Goal: Task Accomplishment & Management: Use online tool/utility

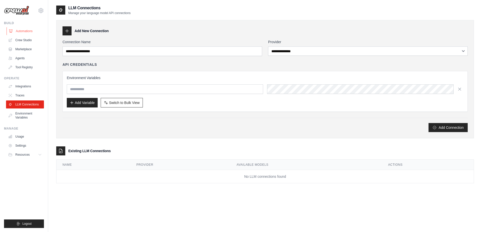
click at [31, 30] on link "Automations" at bounding box center [26, 31] width 38 height 8
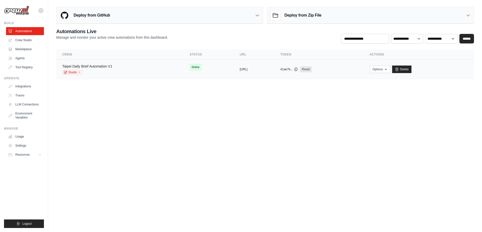
click at [103, 67] on link "Taipei Daily Brief Automation V1" at bounding box center [87, 66] width 50 height 4
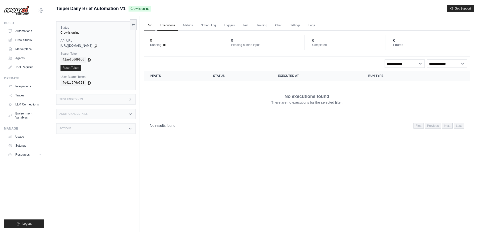
click at [149, 25] on link "Run" at bounding box center [150, 25] width 12 height 11
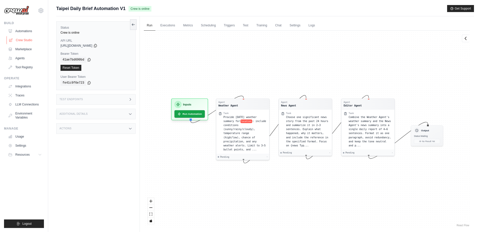
click at [30, 39] on link "Crew Studio" at bounding box center [26, 40] width 38 height 8
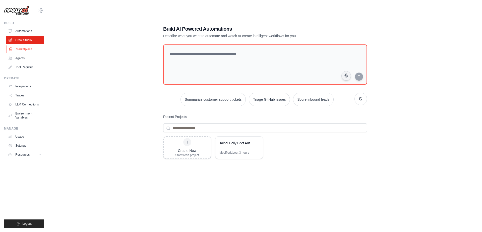
click at [26, 51] on link "Marketplace" at bounding box center [26, 49] width 38 height 8
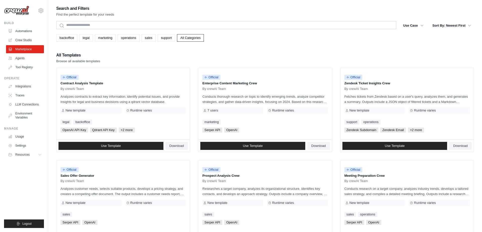
click at [29, 30] on link "Automations" at bounding box center [25, 31] width 38 height 8
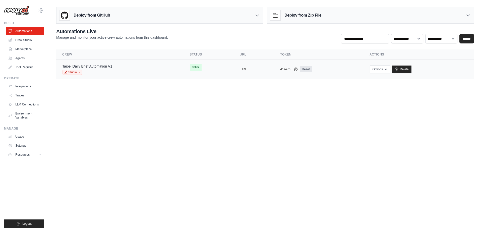
click at [102, 63] on td "Taipei Daily Brief Automation V1 Studio" at bounding box center [119, 69] width 127 height 19
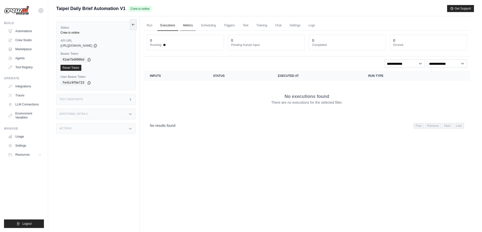
click at [191, 29] on link "Metrics" at bounding box center [188, 25] width 16 height 11
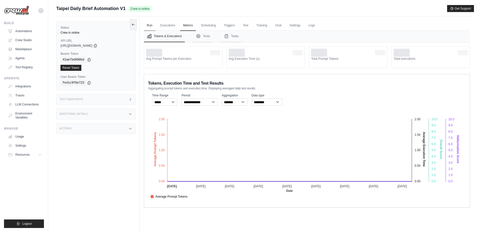
click at [150, 25] on link "Run" at bounding box center [150, 25] width 12 height 11
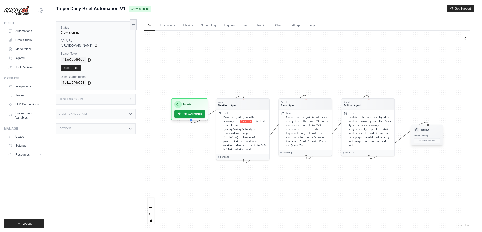
click at [429, 133] on div "Output Status: Waiting No Result Yet" at bounding box center [427, 134] width 32 height 21
click at [421, 130] on h3 "Output" at bounding box center [425, 130] width 8 height 4
click at [175, 24] on link "Executions" at bounding box center [167, 25] width 21 height 11
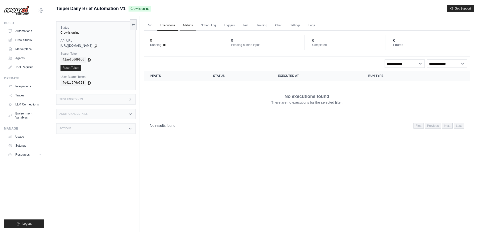
click at [188, 24] on link "Metrics" at bounding box center [188, 25] width 16 height 11
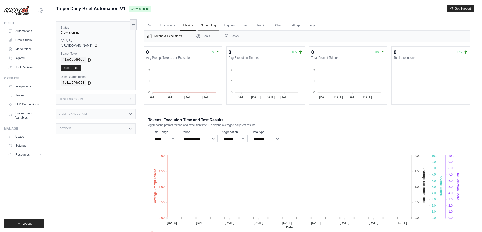
click at [211, 27] on link "Scheduling" at bounding box center [208, 25] width 21 height 11
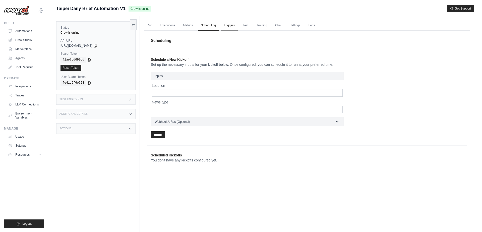
click at [238, 28] on link "Triggers" at bounding box center [229, 25] width 17 height 11
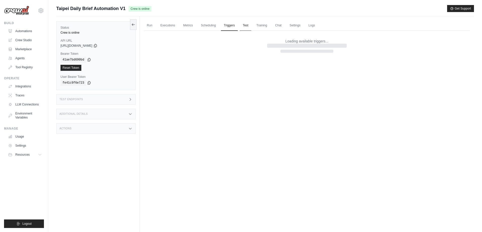
click at [246, 27] on link "Test" at bounding box center [246, 25] width 12 height 11
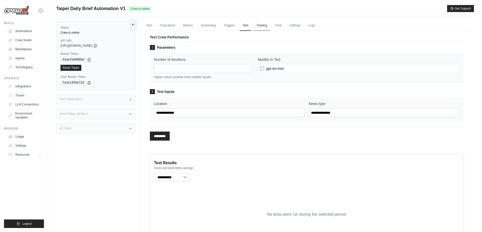
click at [262, 25] on link "Training" at bounding box center [261, 25] width 17 height 11
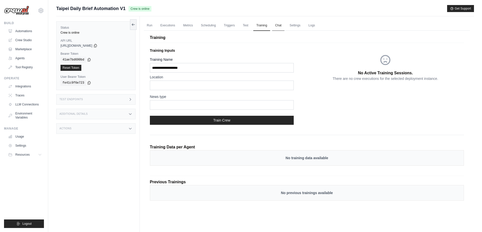
click at [280, 27] on link "Chat" at bounding box center [278, 25] width 12 height 11
click at [299, 25] on link "Settings" at bounding box center [294, 25] width 17 height 11
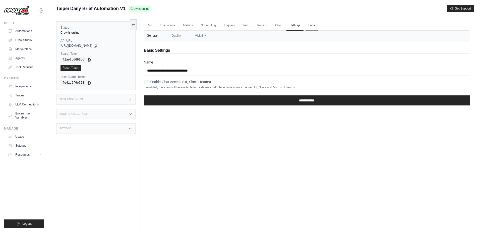
click at [313, 25] on link "Logs" at bounding box center [311, 25] width 13 height 11
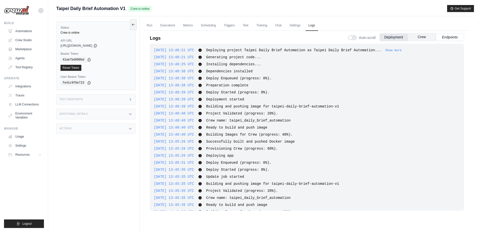
click at [424, 37] on button "Crew" at bounding box center [421, 37] width 28 height 8
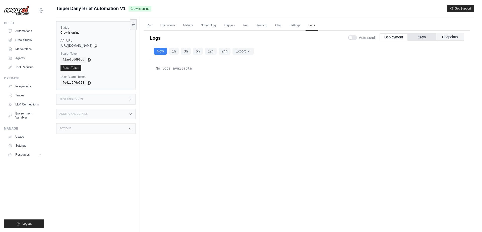
click at [448, 39] on button "Endpoints" at bounding box center [449, 37] width 28 height 8
click at [173, 51] on button "1h" at bounding box center [174, 50] width 10 height 7
click at [29, 47] on link "Marketplace" at bounding box center [26, 49] width 38 height 8
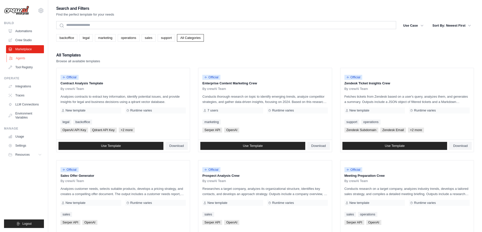
click at [22, 58] on link "Agents" at bounding box center [26, 58] width 38 height 8
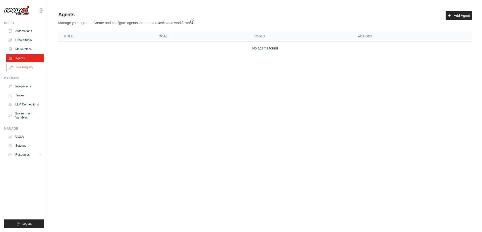
click at [23, 70] on link "Tool Registry" at bounding box center [26, 67] width 38 height 8
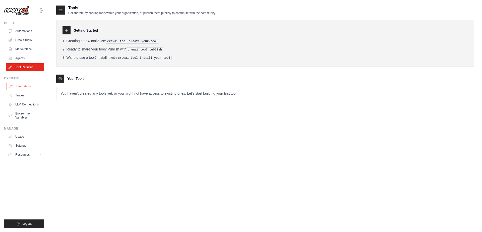
click at [20, 87] on link "Integrations" at bounding box center [26, 86] width 38 height 8
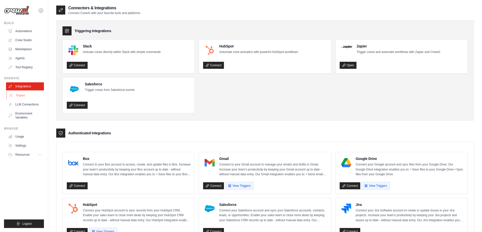
click at [20, 95] on link "Traces" at bounding box center [26, 95] width 38 height 8
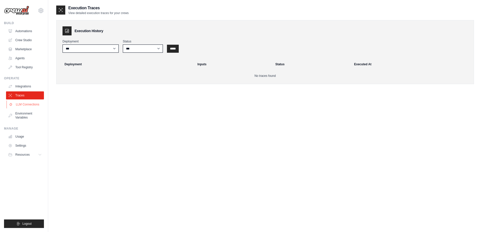
click at [20, 106] on link "LLM Connections" at bounding box center [26, 104] width 38 height 8
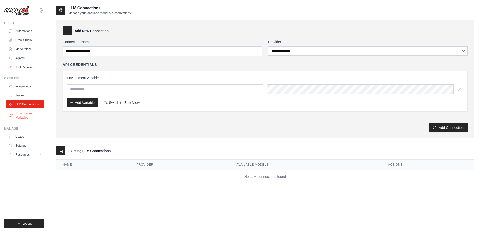
click at [22, 112] on link "Environment Variables" at bounding box center [26, 115] width 38 height 12
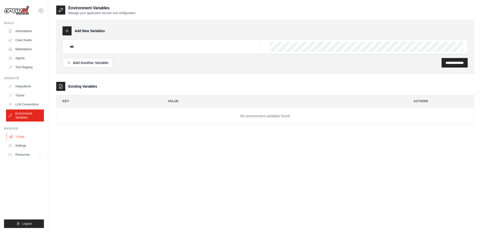
click at [21, 133] on link "Usage" at bounding box center [26, 136] width 38 height 8
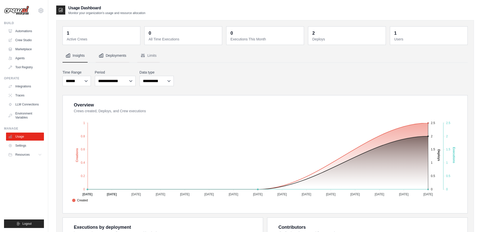
click at [117, 59] on button "Deployments" at bounding box center [113, 56] width 34 height 14
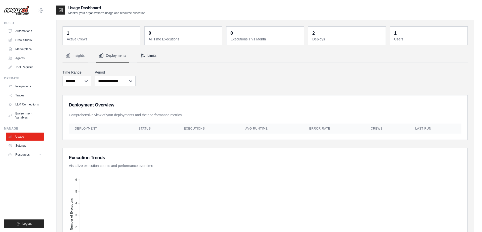
click at [145, 53] on icon "Tabs" at bounding box center [142, 55] width 5 height 5
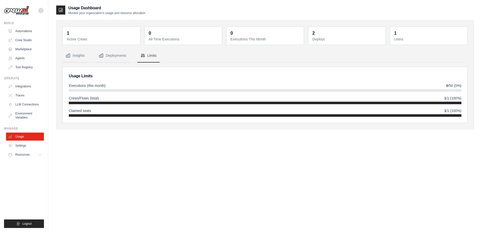
scroll to position [10, 0]
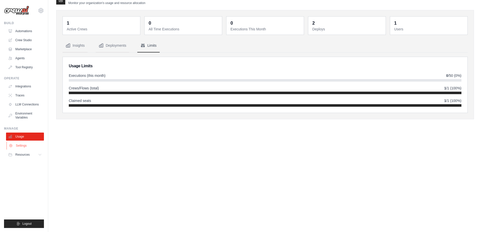
click at [21, 146] on link "Settings" at bounding box center [26, 145] width 38 height 8
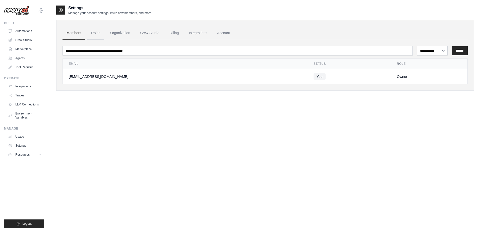
click at [97, 29] on link "Roles" at bounding box center [95, 33] width 17 height 14
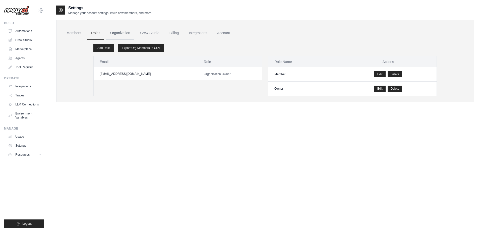
click at [120, 33] on link "Organization" at bounding box center [120, 33] width 28 height 14
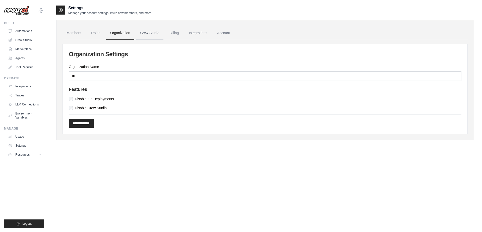
click at [150, 32] on link "Crew Studio" at bounding box center [149, 33] width 27 height 14
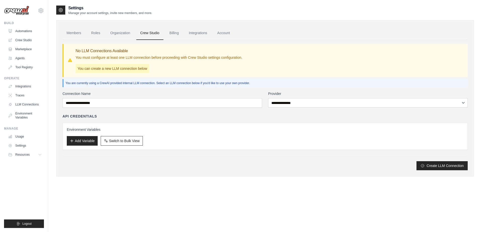
click at [178, 31] on link "Billing" at bounding box center [173, 33] width 17 height 14
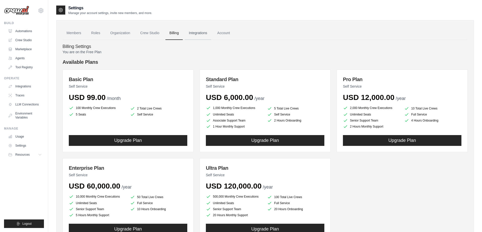
click at [203, 35] on link "Integrations" at bounding box center [198, 33] width 26 height 14
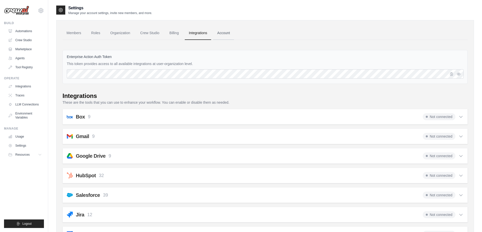
click at [234, 38] on link "Account" at bounding box center [223, 33] width 21 height 14
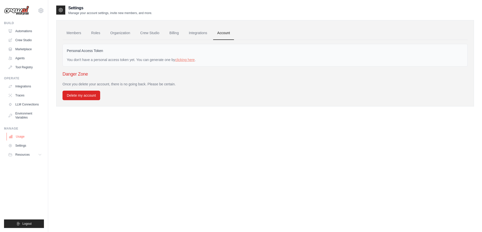
click at [19, 138] on link "Usage" at bounding box center [26, 136] width 38 height 8
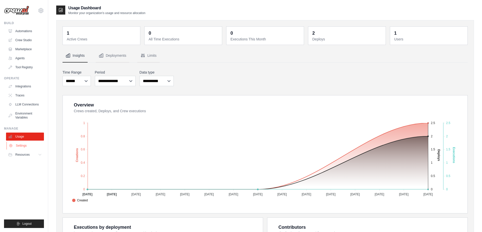
click at [19, 148] on link "Settings" at bounding box center [26, 145] width 38 height 8
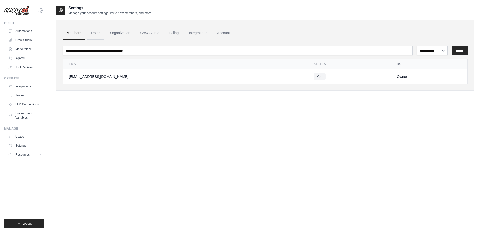
click at [91, 34] on link "Roles" at bounding box center [95, 33] width 17 height 14
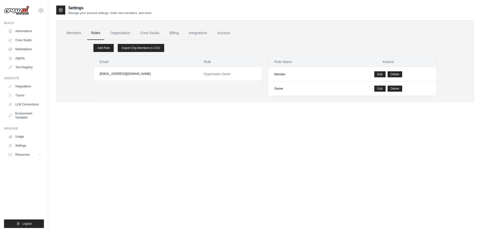
click at [100, 32] on link "Roles" at bounding box center [95, 33] width 17 height 14
click at [117, 28] on link "Organization" at bounding box center [120, 33] width 28 height 14
click at [121, 29] on link "Organization" at bounding box center [120, 33] width 28 height 14
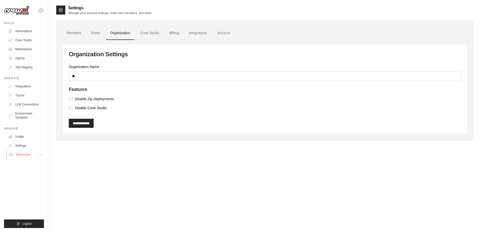
click at [24, 155] on span "Resources" at bounding box center [23, 154] width 14 height 4
click at [22, 159] on li "Resources Documentation GitHub" at bounding box center [25, 170] width 38 height 40
click at [22, 167] on ul "Documentation GitHub Blog Video Tutorials" at bounding box center [26, 175] width 35 height 31
click at [23, 164] on span "Documentation" at bounding box center [28, 163] width 20 height 4
click at [30, 34] on link "Automations" at bounding box center [26, 31] width 38 height 8
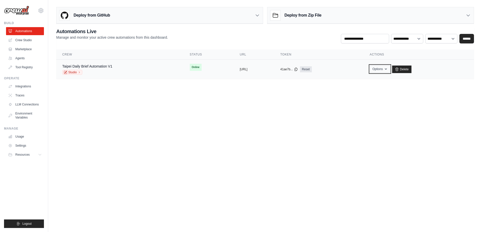
click at [390, 72] on button "Options" at bounding box center [379, 69] width 20 height 8
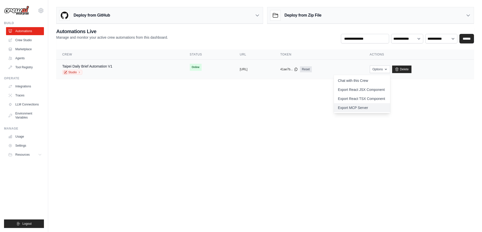
click at [381, 106] on link "Export MCP Server" at bounding box center [362, 107] width 56 height 9
click at [374, 90] on link "Export React JSX Component" at bounding box center [362, 89] width 56 height 9
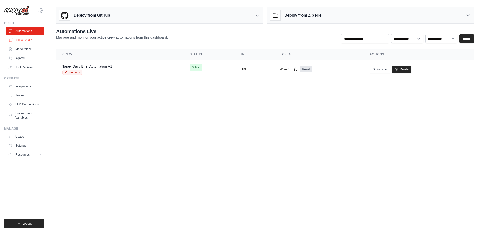
click at [12, 38] on icon at bounding box center [11, 40] width 4 height 4
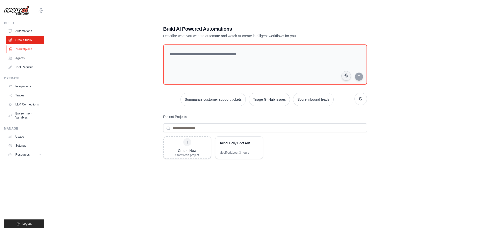
click at [23, 48] on link "Marketplace" at bounding box center [26, 49] width 38 height 8
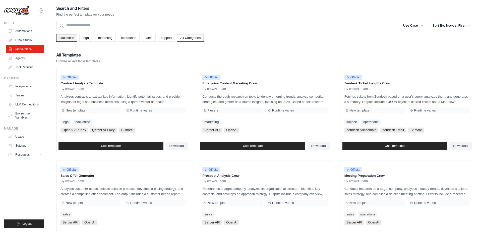
click at [73, 38] on link "backoffice" at bounding box center [66, 38] width 21 height 8
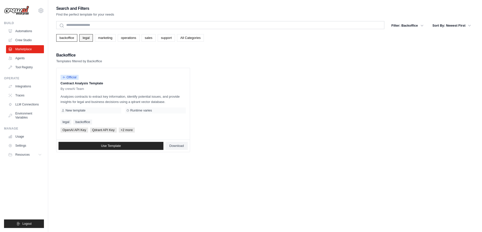
click at [83, 37] on link "legal" at bounding box center [85, 38] width 13 height 8
click at [96, 37] on link "marketing" at bounding box center [105, 38] width 21 height 8
click at [106, 37] on link "marketing" at bounding box center [105, 38] width 21 height 8
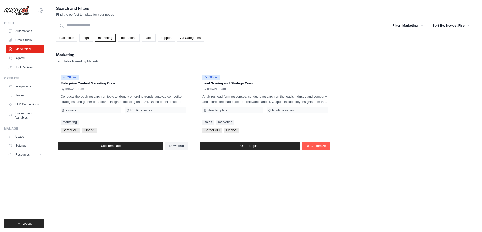
click at [132, 37] on link "operations" at bounding box center [129, 38] width 22 height 8
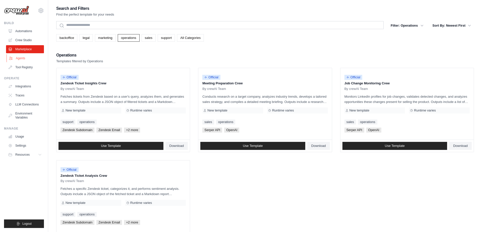
click at [16, 61] on link "Agents" at bounding box center [26, 58] width 38 height 8
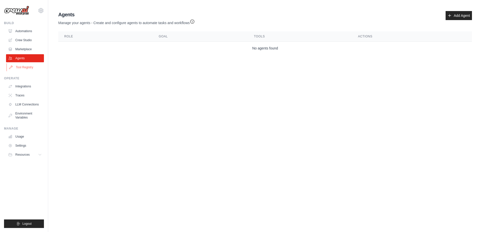
click at [17, 65] on link "Tool Registry" at bounding box center [26, 67] width 38 height 8
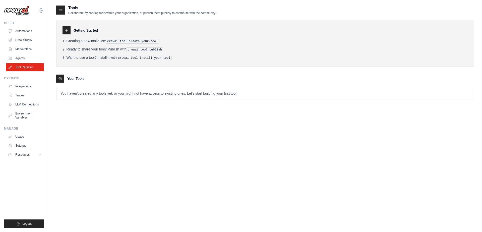
click at [123, 41] on pre "crewai tool create your-tool" at bounding box center [132, 41] width 53 height 5
click at [131, 48] on pre "crewai tool publish" at bounding box center [144, 49] width 37 height 5
click at [128, 56] on pre "crewai tool install your-tool" at bounding box center [144, 58] width 55 height 5
click at [95, 96] on p "You haven't created any tools yet, or you might not have access to existing one…" at bounding box center [264, 93] width 417 height 13
click at [19, 86] on link "Integrations" at bounding box center [26, 86] width 38 height 8
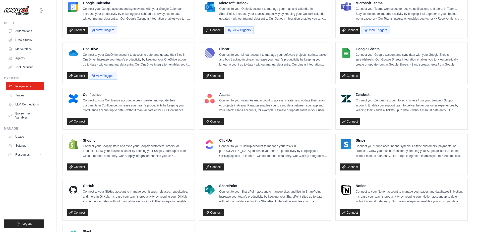
scroll to position [294, 0]
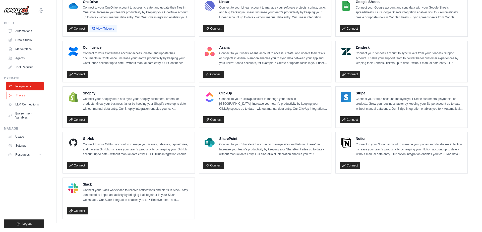
click at [13, 94] on link "Traces" at bounding box center [26, 95] width 38 height 8
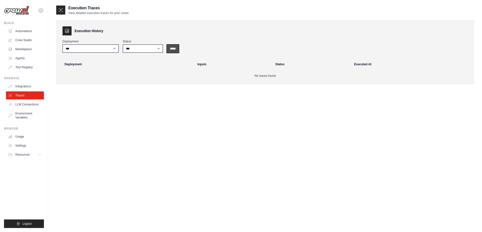
click at [176, 50] on input "*****" at bounding box center [173, 49] width 12 height 8
click at [27, 103] on link "LLM Connections" at bounding box center [26, 104] width 38 height 8
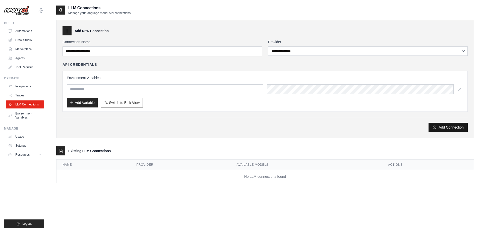
click at [439, 127] on button "Add Connection" at bounding box center [447, 127] width 39 height 9
click at [186, 57] on div "**********" at bounding box center [264, 85] width 405 height 93
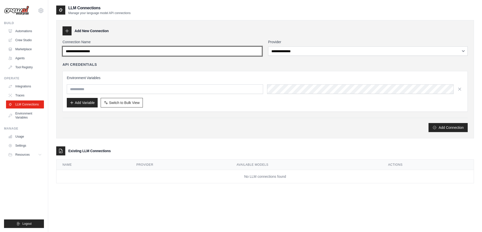
click at [183, 53] on input "Connection Name" at bounding box center [161, 51] width 199 height 10
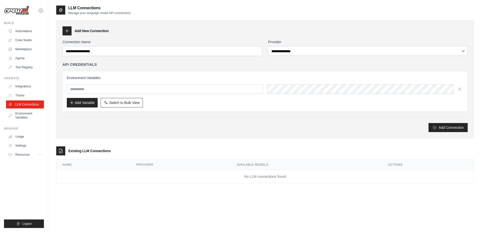
click at [89, 150] on h3 "Existing LLM Connections" at bounding box center [89, 150] width 42 height 5
click at [31, 116] on link "Environment Variables" at bounding box center [26, 115] width 38 height 12
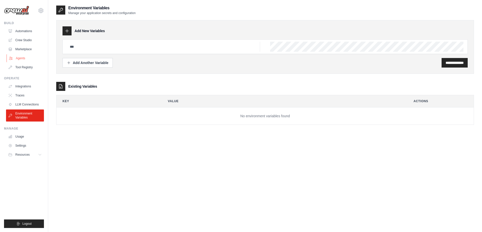
click at [13, 59] on icon at bounding box center [11, 58] width 4 height 4
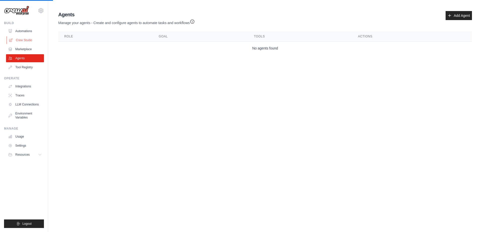
click at [26, 39] on link "Crew Studio" at bounding box center [26, 40] width 38 height 8
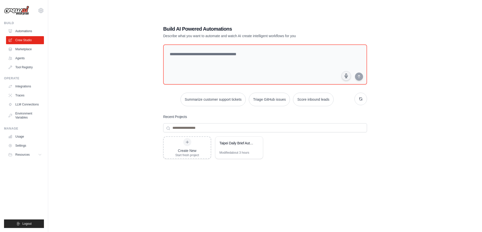
click at [27, 35] on ul "Automations Crew Studio Marketplace Agents Tool Registry" at bounding box center [25, 49] width 38 height 44
click at [26, 29] on link "Automations" at bounding box center [26, 31] width 38 height 8
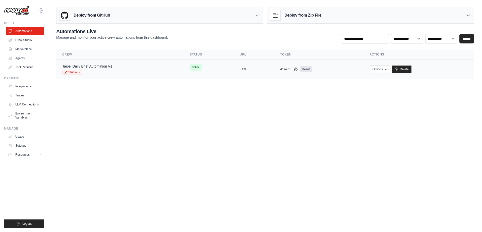
click at [240, 68] on div "copied" at bounding box center [245, 67] width 11 height 6
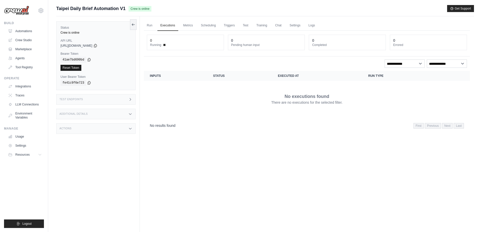
click at [76, 68] on link "Reset Token" at bounding box center [70, 68] width 21 height 6
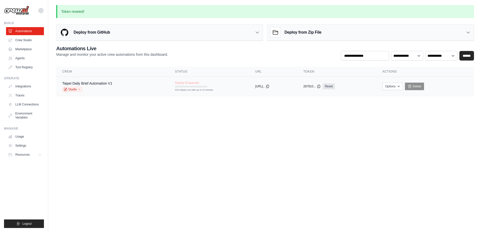
click at [140, 85] on div "Taipei Daily Brief Automation V1 Studio" at bounding box center [112, 86] width 101 height 11
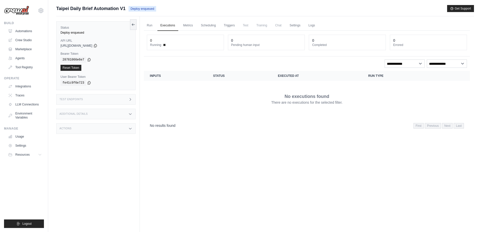
click at [154, 72] on th "Inputs" at bounding box center [175, 76] width 63 height 10
click at [119, 96] on div "Test Endpoints" at bounding box center [95, 99] width 79 height 11
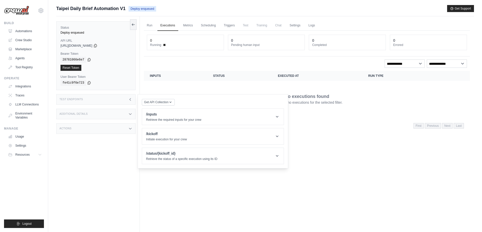
click at [112, 115] on div "Additional Details" at bounding box center [95, 114] width 79 height 11
click at [111, 153] on div "Status Deploy enqueued API URL copied https://taipei-daily-brief-automation-v1-…" at bounding box center [98, 132] width 84 height 232
click at [109, 159] on div "Actions" at bounding box center [95, 158] width 79 height 11
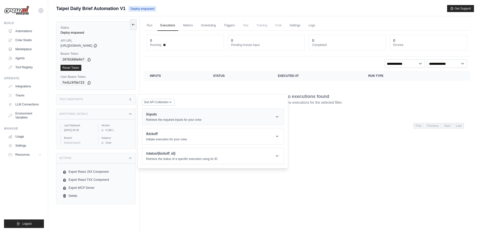
click at [162, 110] on header "/inputs Retrieve the required inputs for your crew" at bounding box center [212, 117] width 141 height 16
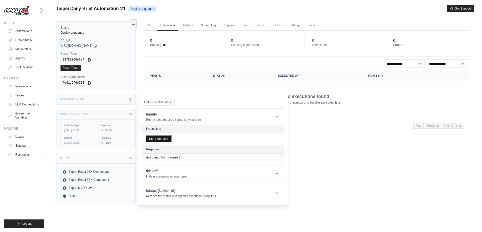
click at [160, 138] on button "Send Request" at bounding box center [158, 139] width 25 height 6
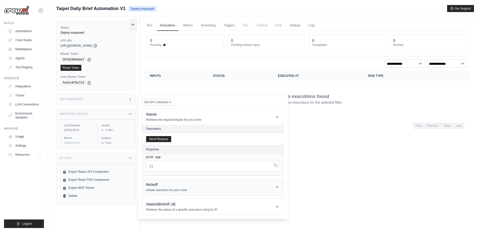
click at [158, 180] on header "/kickoff Initiate execution for your crew" at bounding box center [212, 187] width 141 height 16
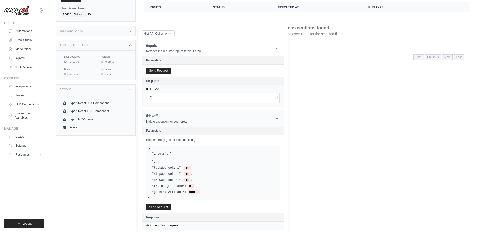
scroll to position [89, 0]
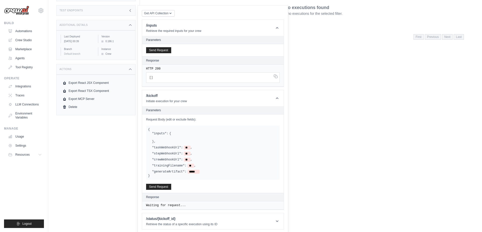
click at [164, 203] on pre "Waiting for request..." at bounding box center [212, 205] width 133 height 4
click at [163, 217] on h1 "/status/{kickoff_id}" at bounding box center [181, 218] width 71 height 5
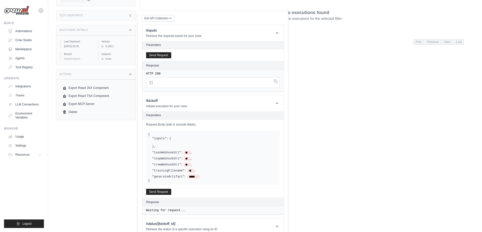
scroll to position [0, 0]
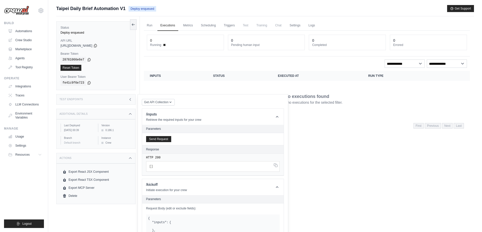
click at [219, 80] on th "Status" at bounding box center [239, 76] width 65 height 10
click at [195, 26] on link "Metrics" at bounding box center [188, 25] width 16 height 11
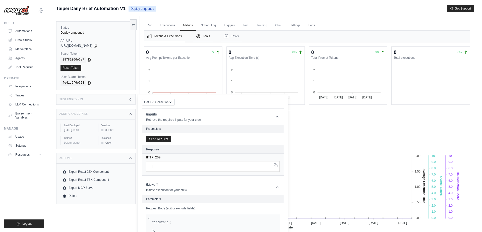
click at [207, 39] on button "Tools" at bounding box center [203, 37] width 20 height 12
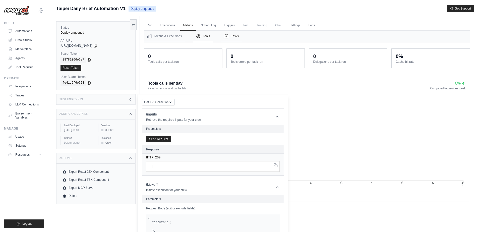
click at [234, 37] on button "Tasks" at bounding box center [231, 37] width 21 height 12
click at [133, 98] on div "Test Endpoints" at bounding box center [95, 99] width 79 height 11
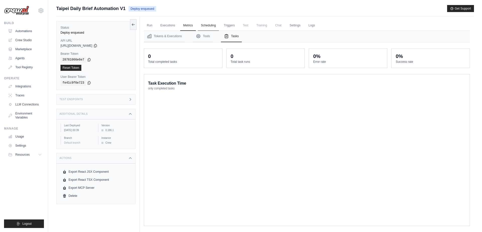
click at [207, 28] on link "Scheduling" at bounding box center [208, 25] width 21 height 11
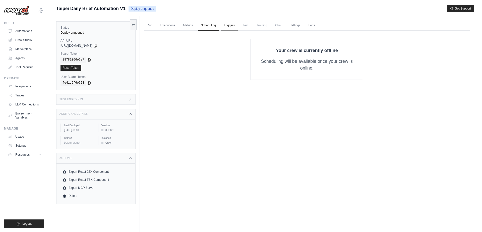
click at [229, 26] on link "Triggers" at bounding box center [229, 25] width 17 height 11
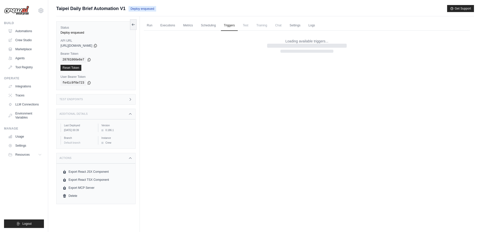
click at [248, 26] on span "Test" at bounding box center [246, 25] width 12 height 10
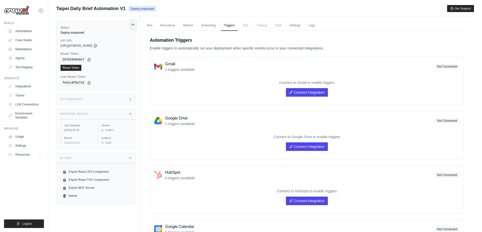
click at [248, 26] on span "Test" at bounding box center [246, 25] width 12 height 10
click at [264, 29] on span "Training" at bounding box center [261, 25] width 17 height 10
click at [303, 26] on link "Settings" at bounding box center [294, 25] width 17 height 11
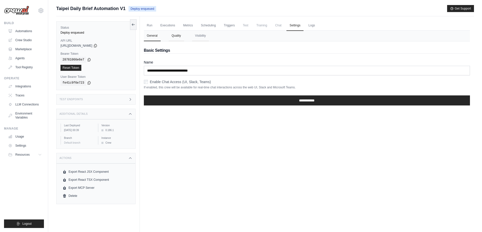
click at [176, 40] on button "Quality" at bounding box center [176, 36] width 15 height 11
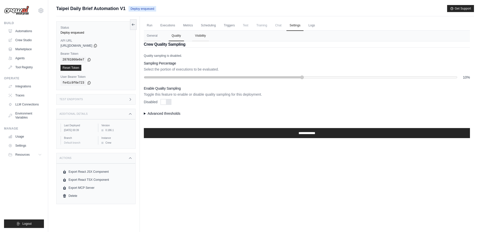
click at [202, 39] on button "Visibility" at bounding box center [200, 36] width 17 height 11
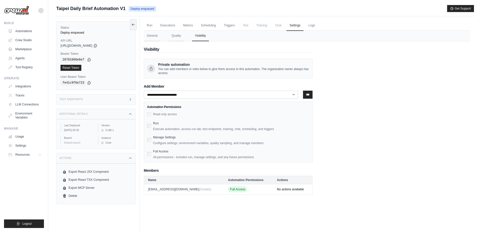
click at [84, 44] on span "https://taipei-daily-brief-automation-v1-0d13597f-e-6d6dfec3.crewai.com" at bounding box center [76, 46] width 32 height 4
click at [133, 23] on icon at bounding box center [133, 24] width 4 height 4
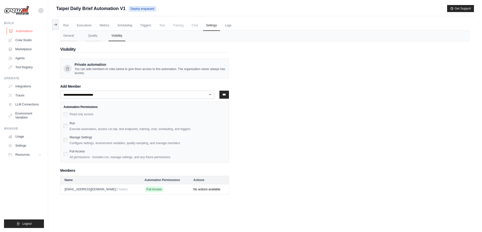
click at [33, 30] on link "Automations" at bounding box center [26, 31] width 38 height 8
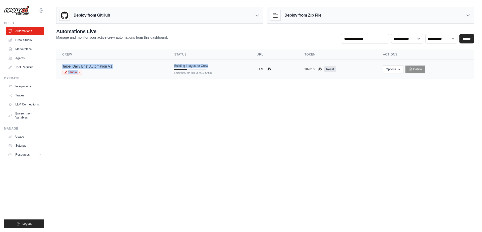
drag, startPoint x: 179, startPoint y: 67, endPoint x: 201, endPoint y: 76, distance: 23.2
click at [201, 76] on tr "Taipei Daily Brief Automation V1 Studio Building Images for Crew First deploy c…" at bounding box center [264, 69] width 417 height 19
click at [75, 70] on link "Studio" at bounding box center [72, 72] width 20 height 5
click at [25, 59] on link "Agents" at bounding box center [26, 58] width 38 height 8
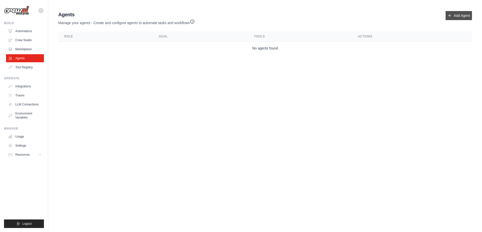
click at [458, 17] on link "Add Agent" at bounding box center [458, 15] width 26 height 9
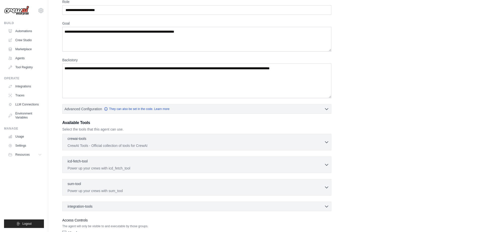
scroll to position [58, 0]
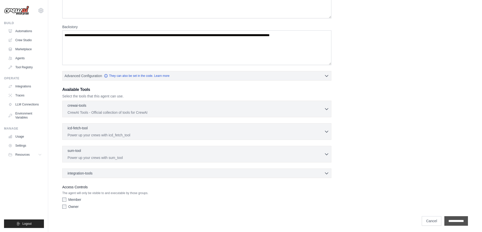
click at [448, 217] on input "**********" at bounding box center [456, 221] width 24 height 10
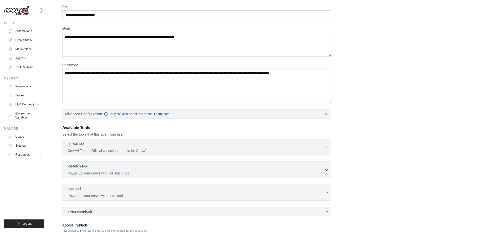
scroll to position [0, 0]
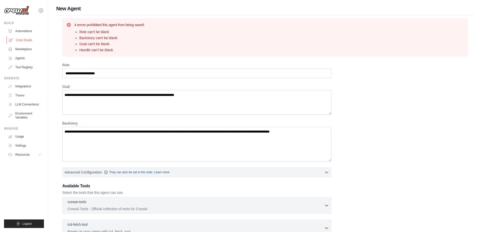
click at [33, 39] on link "Crew Studio" at bounding box center [26, 40] width 38 height 8
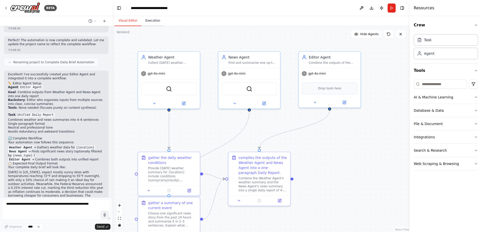
scroll to position [2426, 0]
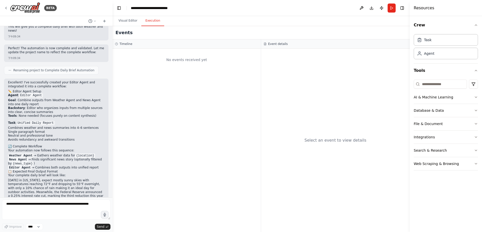
click at [153, 22] on button "Execution" at bounding box center [152, 21] width 23 height 11
click at [16, 7] on img at bounding box center [25, 7] width 30 height 11
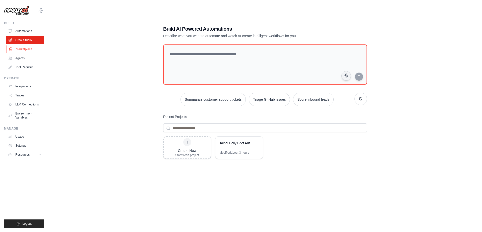
click at [21, 49] on link "Marketplace" at bounding box center [26, 49] width 38 height 8
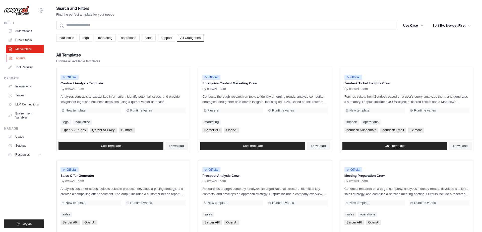
click at [19, 55] on link "Agents" at bounding box center [26, 58] width 38 height 8
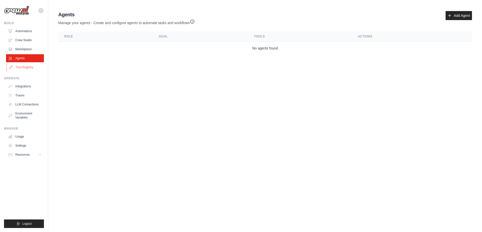
click at [17, 69] on link "Tool Registry" at bounding box center [26, 67] width 38 height 8
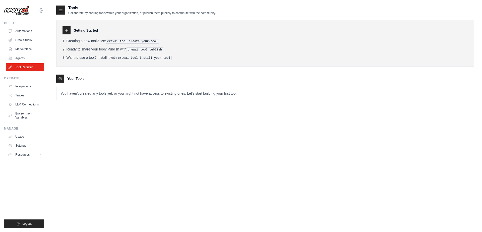
click at [67, 31] on icon at bounding box center [66, 30] width 4 height 4
click at [30, 88] on link "Integrations" at bounding box center [26, 86] width 38 height 8
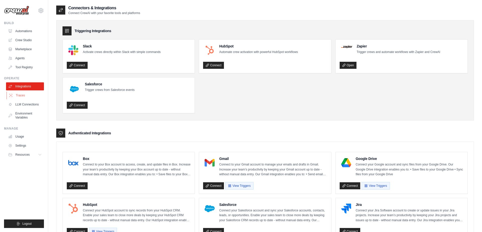
click at [29, 97] on link "Traces" at bounding box center [26, 95] width 38 height 8
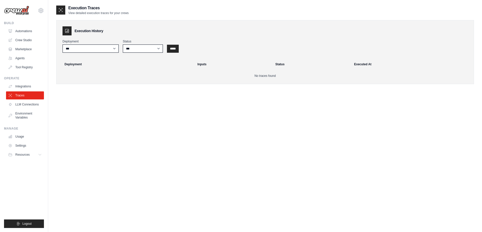
click at [28, 97] on link "Traces" at bounding box center [25, 95] width 38 height 8
click at [172, 47] on input "*****" at bounding box center [173, 49] width 12 height 8
click at [36, 100] on ul "Integrations Traces LLM Connections Environment Variables" at bounding box center [25, 101] width 38 height 39
click at [36, 100] on link "LLM Connections" at bounding box center [26, 104] width 38 height 8
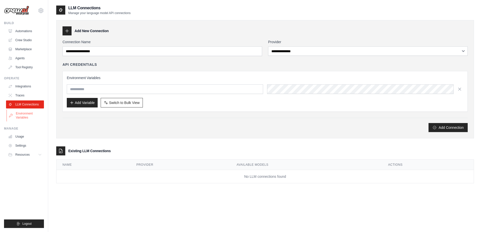
click at [23, 121] on link "Environment Variables" at bounding box center [26, 115] width 38 height 12
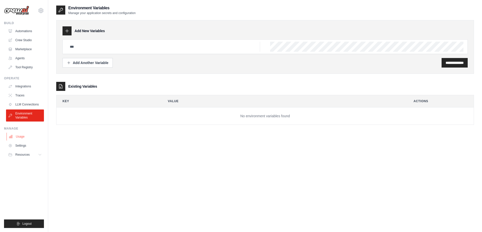
click at [16, 138] on link "Usage" at bounding box center [26, 136] width 38 height 8
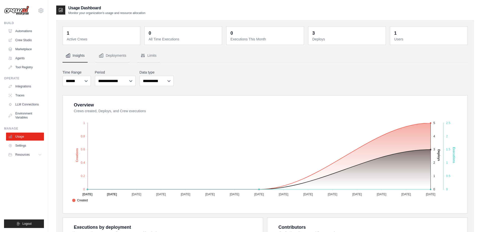
click at [98, 32] on dd "1" at bounding box center [102, 33] width 70 height 7
click at [70, 32] on dd "1" at bounding box center [102, 33] width 70 height 7
click at [110, 58] on button "Deployments" at bounding box center [113, 56] width 34 height 14
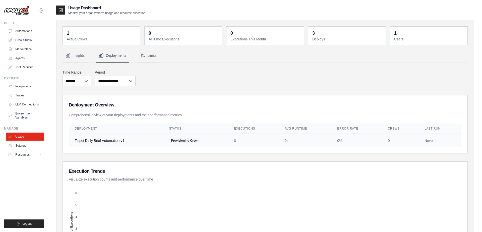
click at [175, 140] on span "Provisioning Crew" at bounding box center [184, 140] width 30 height 5
click at [431, 139] on td "Never" at bounding box center [439, 141] width 43 height 14
click at [114, 137] on td "Taipei Daily Brief Automation-v1" at bounding box center [116, 141] width 94 height 14
click at [153, 51] on button "Limits" at bounding box center [148, 56] width 22 height 14
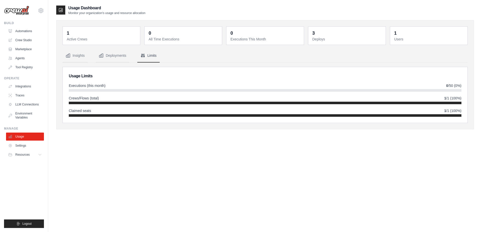
click at [168, 40] on dt "All Time Executions" at bounding box center [183, 39] width 70 height 5
click at [19, 148] on link "Settings" at bounding box center [26, 145] width 38 height 8
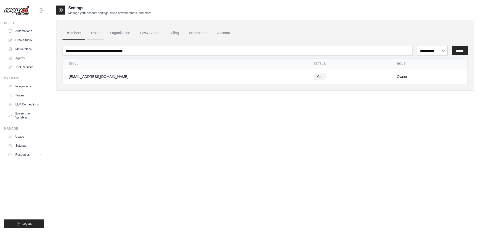
click at [100, 36] on link "Roles" at bounding box center [95, 33] width 17 height 14
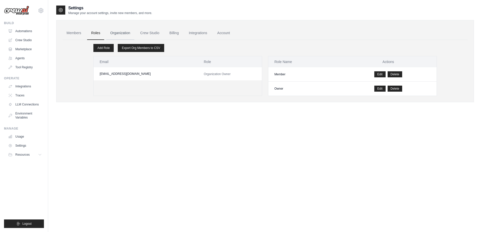
click at [123, 28] on link "Organization" at bounding box center [120, 33] width 28 height 14
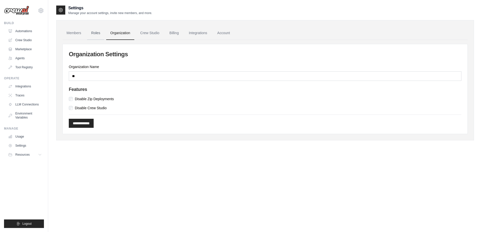
click at [96, 28] on link "Roles" at bounding box center [95, 33] width 17 height 14
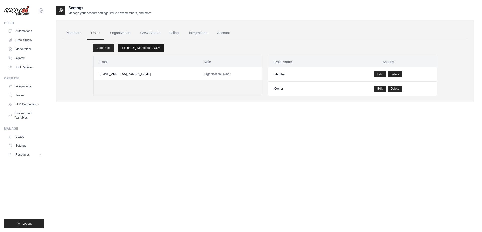
click at [134, 46] on link "Export Org Members to CSV" at bounding box center [141, 48] width 46 height 8
click at [128, 33] on link "Organization" at bounding box center [120, 33] width 28 height 14
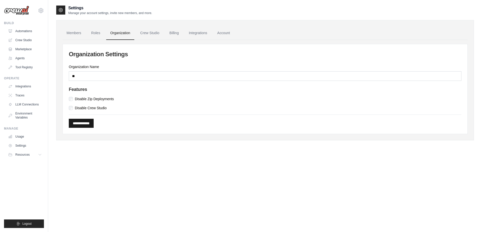
click at [91, 120] on input "**********" at bounding box center [81, 123] width 25 height 9
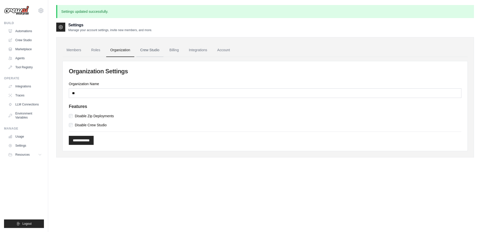
click at [149, 49] on link "Crew Studio" at bounding box center [149, 50] width 27 height 14
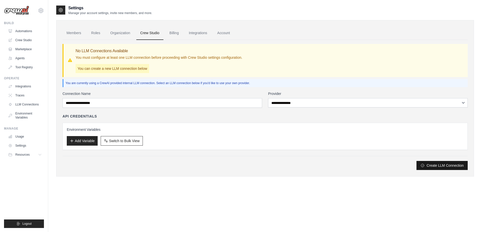
click at [428, 163] on button "Create LLM Connection" at bounding box center [441, 165] width 51 height 9
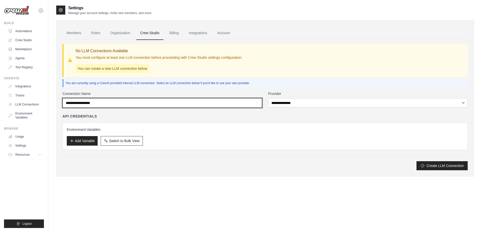
click at [132, 103] on input "Connection Name" at bounding box center [161, 103] width 199 height 10
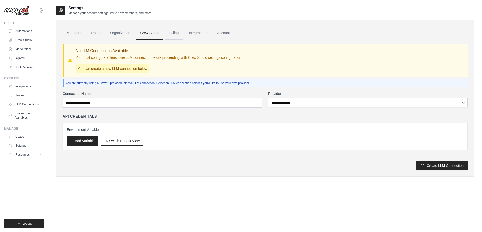
click at [180, 31] on link "Billing" at bounding box center [173, 33] width 17 height 14
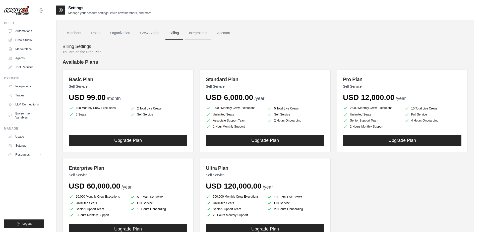
click at [203, 32] on link "Integrations" at bounding box center [198, 33] width 26 height 14
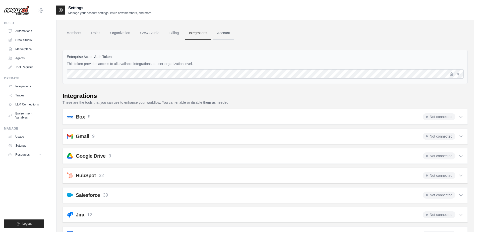
click at [230, 37] on link "Account" at bounding box center [223, 33] width 21 height 14
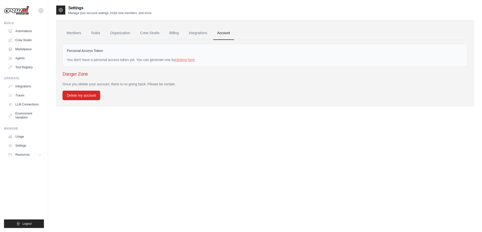
click at [193, 59] on link "clicking here" at bounding box center [185, 60] width 20 height 4
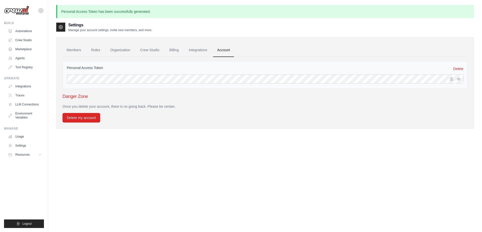
click at [198, 59] on div "Personal Access Token Delete Danger Zone Once you delete your account, there is…" at bounding box center [264, 89] width 405 height 65
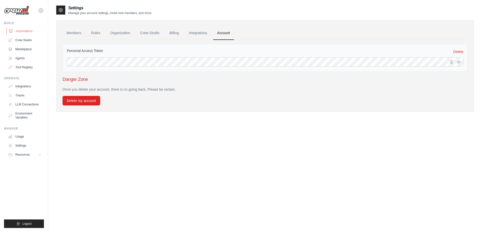
click at [28, 33] on link "Automations" at bounding box center [26, 31] width 38 height 8
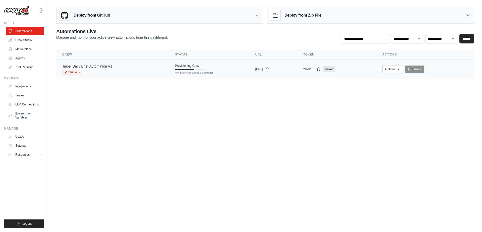
click at [95, 64] on link "Taipei Daily Brief Automation V1" at bounding box center [87, 66] width 50 height 4
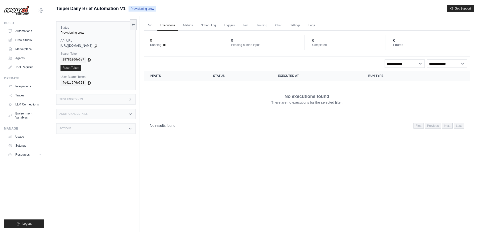
click at [18, 7] on img at bounding box center [16, 11] width 25 height 10
click at [18, 9] on img at bounding box center [16, 11] width 25 height 10
click at [21, 39] on link "Crew Studio" at bounding box center [26, 40] width 38 height 8
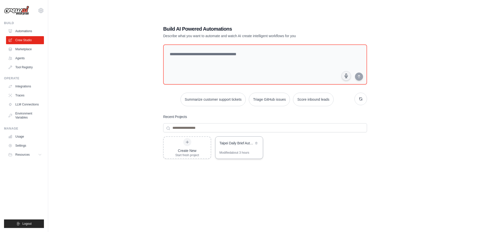
click at [249, 138] on div "Taipei Daily Brief Automation" at bounding box center [238, 143] width 47 height 14
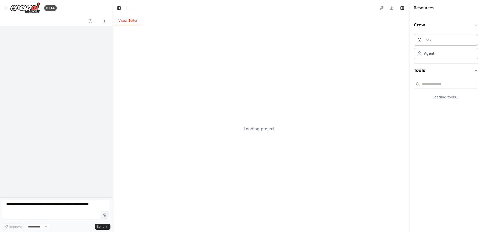
select select "****"
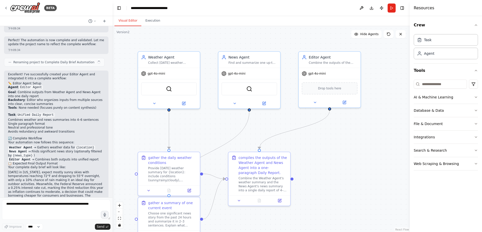
scroll to position [2426, 0]
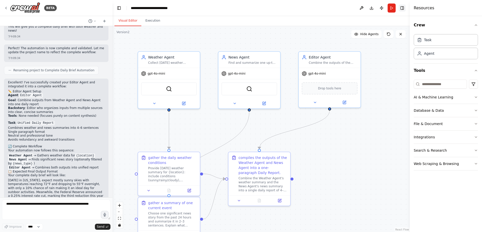
click at [400, 10] on button "Toggle Right Sidebar" at bounding box center [401, 8] width 7 height 7
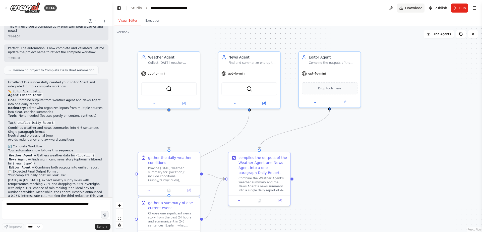
click at [401, 9] on button "Download" at bounding box center [411, 8] width 28 height 9
click at [443, 9] on span "Publish" at bounding box center [440, 8] width 13 height 5
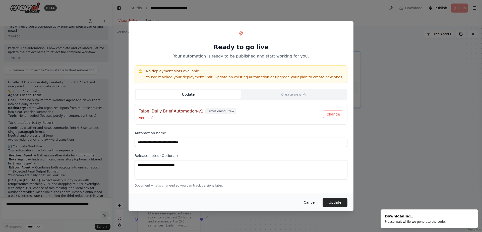
click at [306, 198] on button "Cancel" at bounding box center [309, 202] width 20 height 9
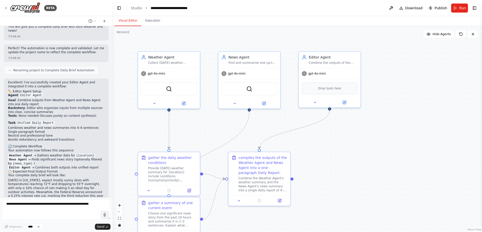
click at [81, 151] on div "Hello! I'm the CrewAI assistant. What kind of automation do you want to build? …" at bounding box center [56, 111] width 112 height 171
click at [69, 205] on textarea at bounding box center [56, 209] width 108 height 20
click at [36, 213] on textarea at bounding box center [56, 209] width 108 height 20
type textarea "*"
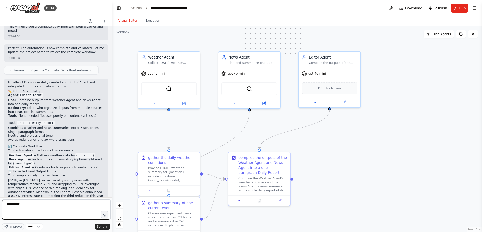
type textarea "**********"
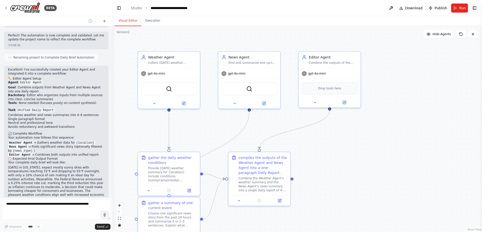
scroll to position [2457, 0]
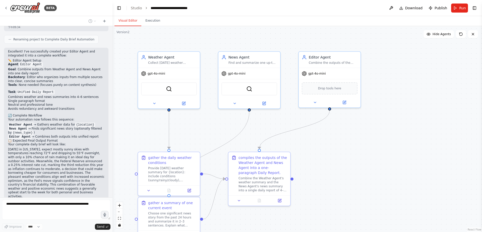
click at [54, 165] on div "Hello! I'm the CrewAI assistant. What kind of automation do you want to build? …" at bounding box center [56, 111] width 112 height 171
click at [57, 225] on li "news_type : "international", "business", "technology" (or leave empty for any s…" at bounding box center [56, 229] width 96 height 8
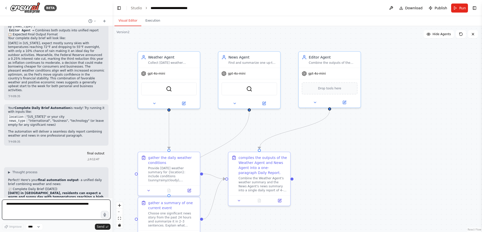
scroll to position [2567, 0]
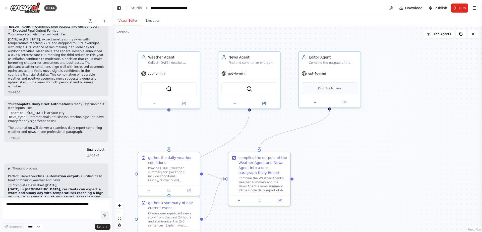
click at [57, 187] on p "[DATE] in [GEOGRAPHIC_DATA], residents can expect a warm and sunny day with tem…" at bounding box center [56, 212] width 96 height 51
click at [146, 9] on icon "breadcrumb" at bounding box center [146, 8] width 4 height 4
click at [166, 8] on div "**********" at bounding box center [174, 8] width 48 height 5
click at [154, 20] on button "Execution" at bounding box center [152, 21] width 23 height 11
click at [124, 25] on button "Visual Editor" at bounding box center [127, 21] width 27 height 11
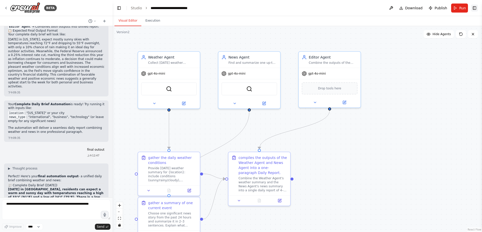
click at [477, 9] on button "Toggle Right Sidebar" at bounding box center [474, 8] width 7 height 7
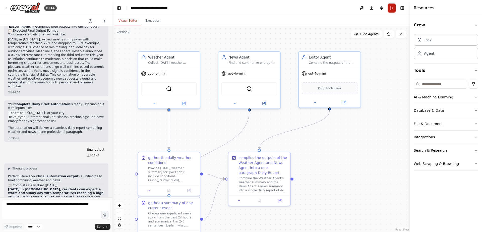
click at [390, 6] on button "Run" at bounding box center [391, 8] width 8 height 9
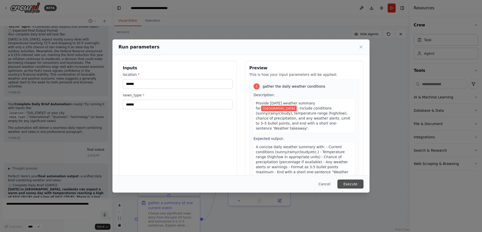
click at [358, 183] on button "Execute" at bounding box center [350, 183] width 26 height 9
